Goal: Transaction & Acquisition: Purchase product/service

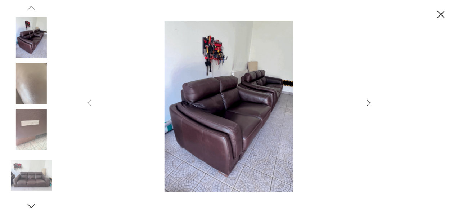
click at [369, 102] on icon "button" at bounding box center [368, 103] width 3 height 6
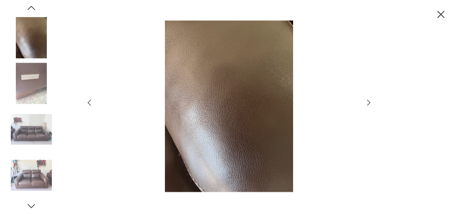
click at [369, 102] on icon "button" at bounding box center [368, 103] width 3 height 6
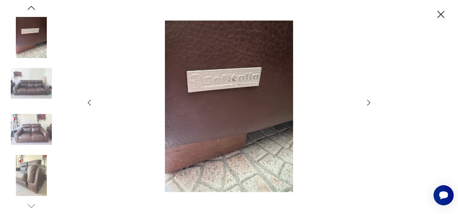
click at [369, 102] on icon "button" at bounding box center [368, 103] width 3 height 6
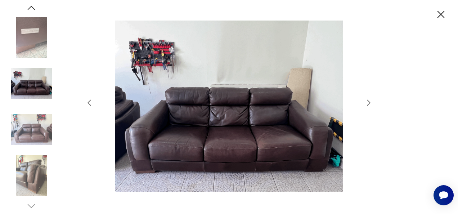
click at [442, 12] on icon "button" at bounding box center [441, 14] width 13 height 13
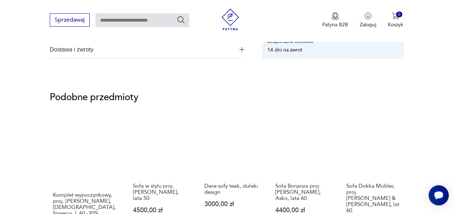
scroll to position [523, 0]
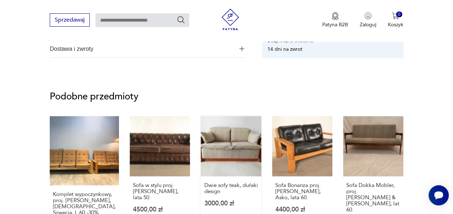
click at [228, 150] on link "Dwie sofy teak, duński design 3000,00 zł" at bounding box center [231, 178] width 60 height 125
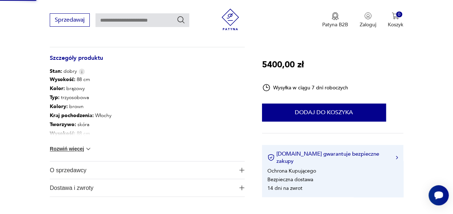
scroll to position [240, 0]
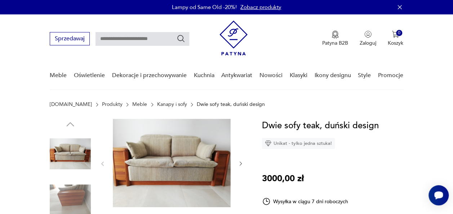
scroll to position [28, 0]
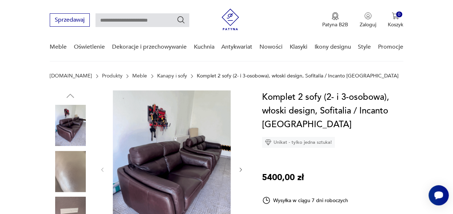
scroll to position [193, 0]
